Goal: Check status: Check status

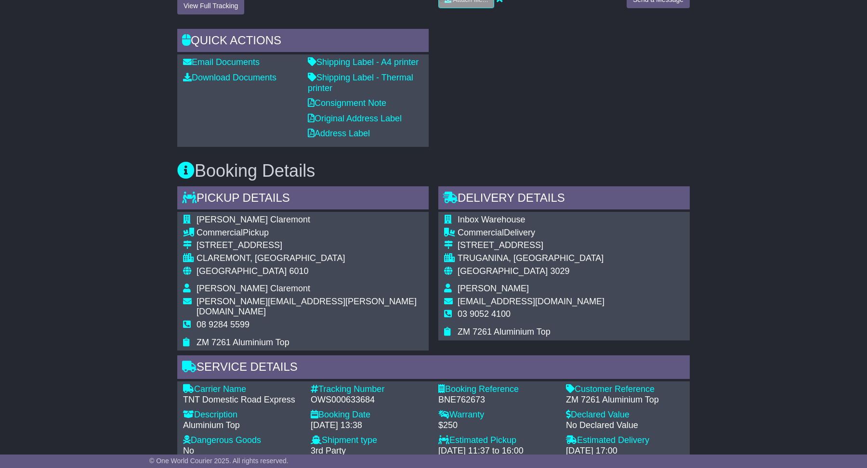
scroll to position [364, 0]
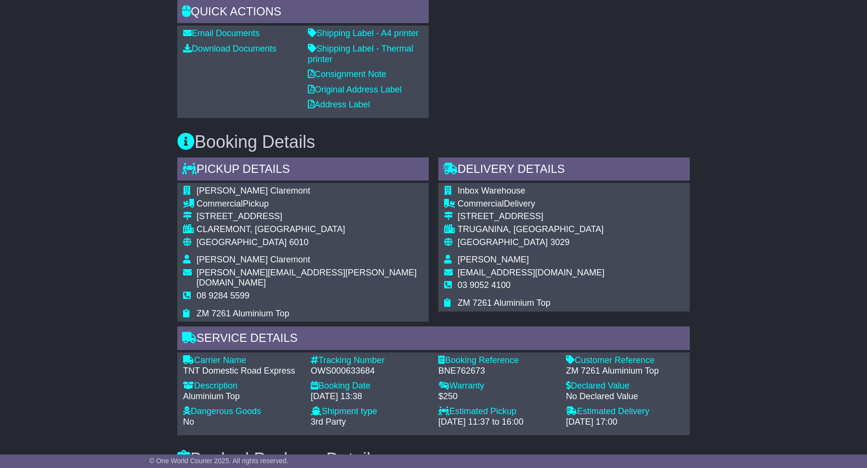
click at [363, 366] on div "OWS000633684" at bounding box center [370, 371] width 118 height 11
copy div "OWS000633684"
click at [469, 366] on div "BNE762673" at bounding box center [498, 371] width 118 height 11
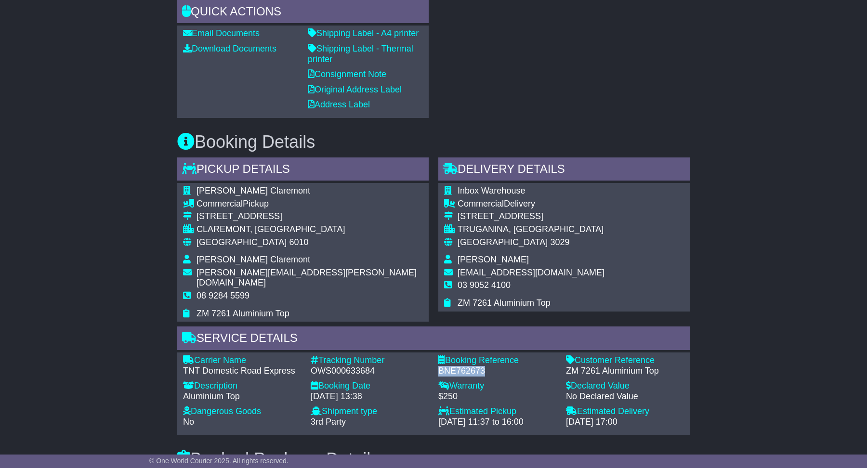
copy div "BNE762673"
